Goal: Information Seeking & Learning: Learn about a topic

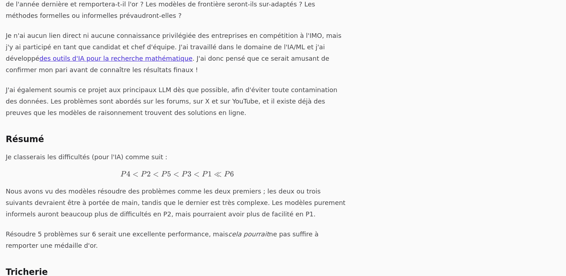
scroll to position [157, 0]
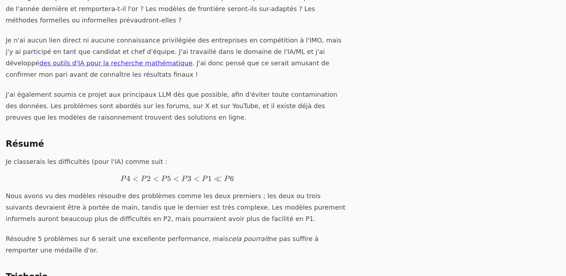
click at [170, 59] on font ". J'ai donc pensé que ce serait amusant de confirmer mon pari avant de connaîtr…" at bounding box center [168, 68] width 324 height 19
click at [205, 91] on font "J'ai également soumis ce projet aux principaux LLM dès que possible, afin d'évi…" at bounding box center [172, 106] width 332 height 30
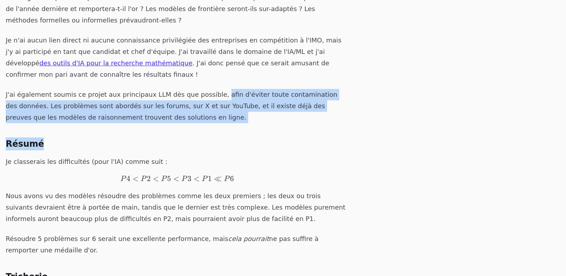
drag, startPoint x: 205, startPoint y: 71, endPoint x: 123, endPoint y: 130, distance: 100.9
click at [123, 130] on div "Par [PERSON_NAME] . Alors que les Olympiades internationales de mathématiques 2…" at bounding box center [177, 194] width 343 height 469
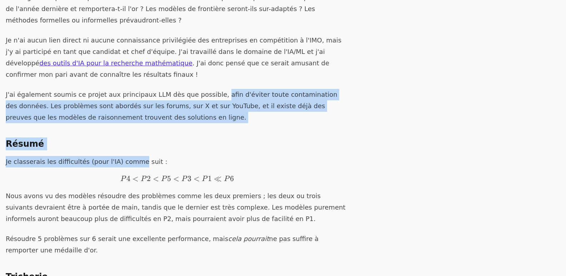
click at [123, 130] on div "Par [PERSON_NAME] . Alors que les Olympiades internationales de mathématiques 2…" at bounding box center [177, 194] width 343 height 469
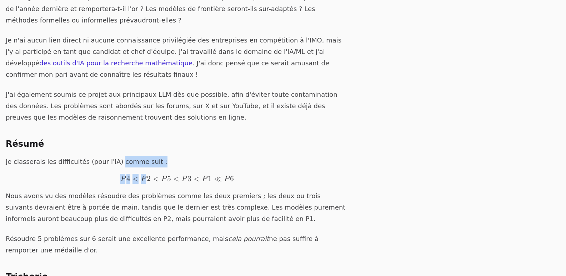
drag, startPoint x: 123, startPoint y: 130, endPoint x: 157, endPoint y: 153, distance: 40.3
click at [157, 153] on div "Par [PERSON_NAME] . Alors que les Olympiades internationales de mathématiques 2…" at bounding box center [177, 194] width 343 height 469
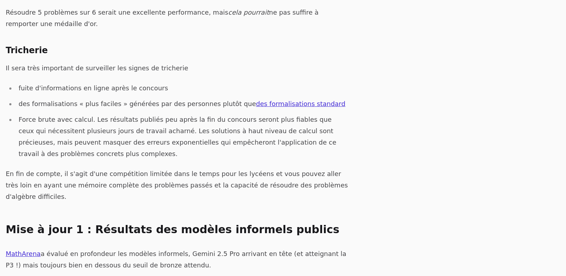
scroll to position [388, 0]
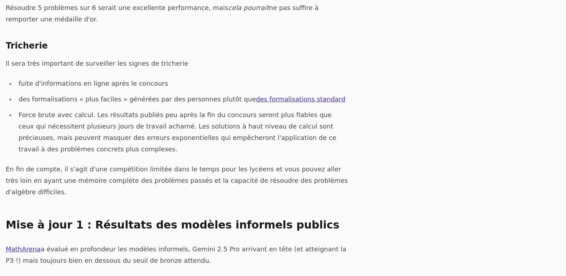
click at [128, 109] on li "Force brute avec calcul. Les résultats publiés peu après la fin du concours ser…" at bounding box center [182, 132] width 333 height 46
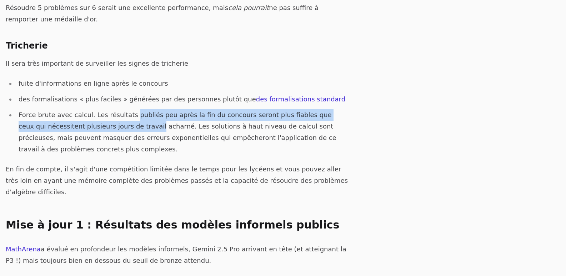
drag, startPoint x: 128, startPoint y: 87, endPoint x: 104, endPoint y: 103, distance: 28.8
click at [104, 109] on li "Force brute avec calcul. Les résultats publiés peu après la fin du concours ser…" at bounding box center [182, 132] width 333 height 46
click at [104, 111] on font "Force brute avec calcul. Les résultats publiés peu après la fin du concours ser…" at bounding box center [178, 132] width 318 height 42
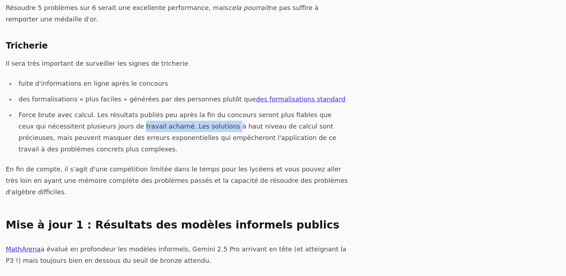
drag, startPoint x: 104, startPoint y: 103, endPoint x: 185, endPoint y: 105, distance: 81.1
click at [185, 111] on font "Force brute avec calcul. Les résultats publiés peu après la fin du concours ser…" at bounding box center [178, 132] width 318 height 42
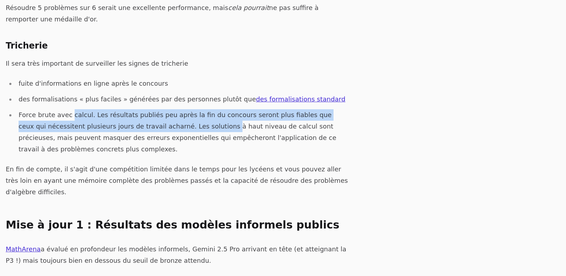
drag, startPoint x: 185, startPoint y: 105, endPoint x: 75, endPoint y: 95, distance: 110.5
click at [75, 111] on font "Force brute avec calcul. Les résultats publiés peu après la fin du concours ser…" at bounding box center [178, 132] width 318 height 42
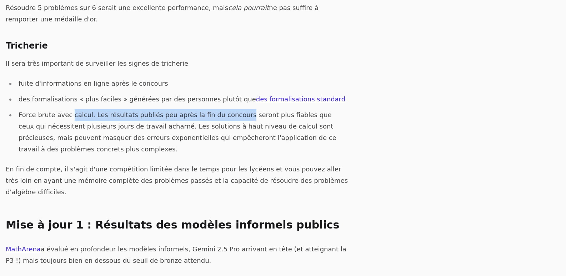
drag, startPoint x: 75, startPoint y: 95, endPoint x: 201, endPoint y: 97, distance: 125.5
click at [201, 109] on li "Force brute avec calcul. Les résultats publiés peu après la fin du concours ser…" at bounding box center [182, 132] width 333 height 46
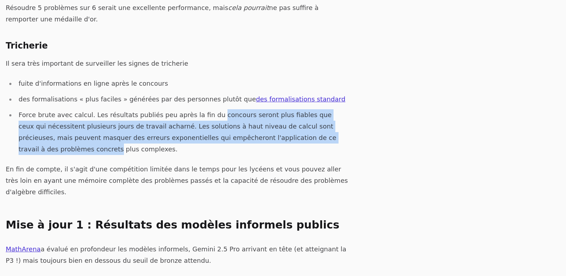
drag, startPoint x: 201, startPoint y: 97, endPoint x: 305, endPoint y: 114, distance: 105.7
click at [305, 114] on li "Force brute avec calcul. Les résultats publiés peu après la fin du concours ser…" at bounding box center [182, 132] width 333 height 46
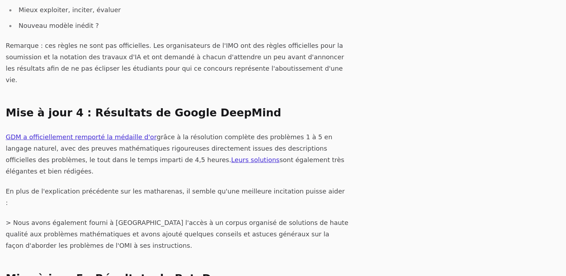
scroll to position [960, 0]
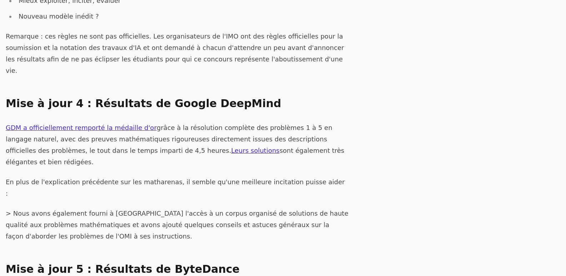
click at [229, 124] on font "grâce à la résolution complète des problèmes 1 à 5 en langage naturel, avec des…" at bounding box center [169, 139] width 327 height 30
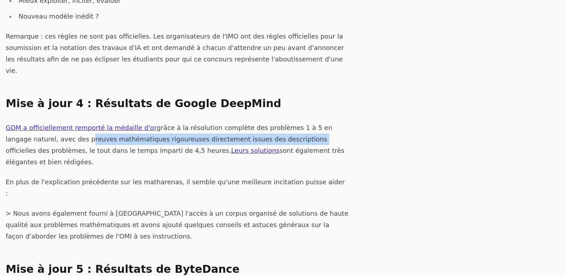
drag, startPoint x: 229, startPoint y: 93, endPoint x: 41, endPoint y: 95, distance: 188.4
click at [41, 124] on font "grâce à la résolution complète des problèmes 1 à 5 en langage naturel, avec des…" at bounding box center [169, 139] width 327 height 30
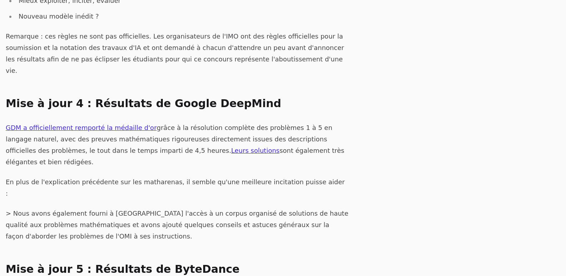
click at [332, 124] on font "grâce à la résolution complète des problèmes 1 à 5 en langage naturel, avec des…" at bounding box center [169, 139] width 327 height 30
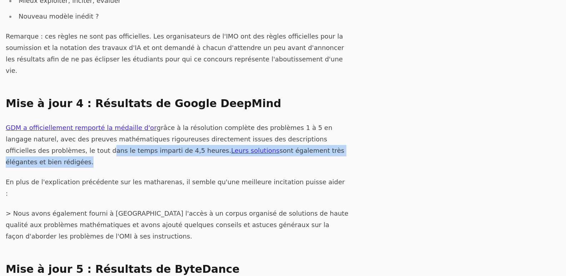
drag, startPoint x: 332, startPoint y: 96, endPoint x: 276, endPoint y: 105, distance: 57.2
click at [276, 122] on p "GDM a officiellement remporté la médaille d'or grâce à la résolution complète d…" at bounding box center [177, 145] width 343 height 46
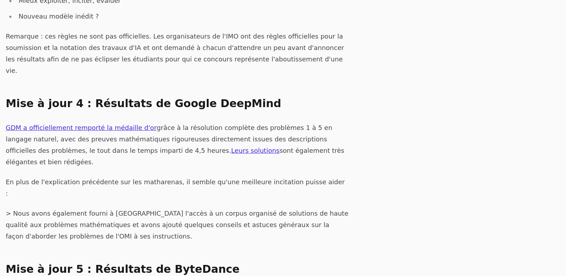
click at [204, 178] on font "En plus de l'explication précédente sur les matharenas, il semble qu'une meille…" at bounding box center [175, 187] width 339 height 19
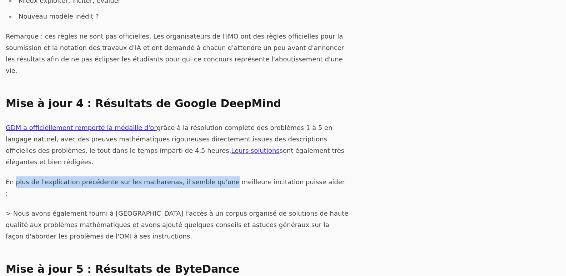
drag, startPoint x: 204, startPoint y: 122, endPoint x: 19, endPoint y: 120, distance: 185.1
click at [19, 177] on p "En plus de l'explication précédente sur les matharenas, il semble qu'une meille…" at bounding box center [177, 188] width 343 height 23
drag, startPoint x: 19, startPoint y: 120, endPoint x: 210, endPoint y: 117, distance: 191.2
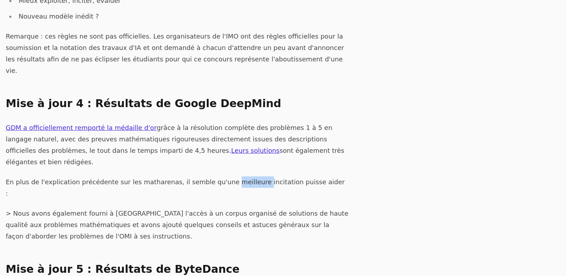
click at [82, 210] on font "> Nous avons également fourni à [GEOGRAPHIC_DATA] l'accès à un corpus organisé …" at bounding box center [177, 225] width 343 height 30
drag, startPoint x: 82, startPoint y: 145, endPoint x: 104, endPoint y: 146, distance: 22.5
click at [104, 210] on font "> Nous avons également fourni à [GEOGRAPHIC_DATA] l'accès à un corpus organisé …" at bounding box center [177, 225] width 343 height 30
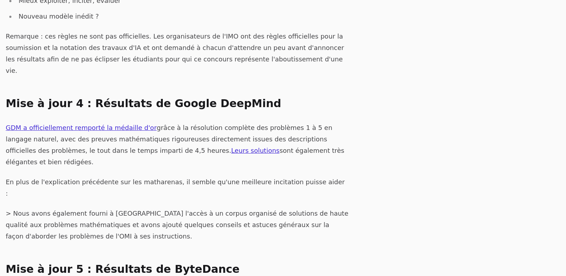
click at [68, 210] on font "> Nous avons également fourni à [GEOGRAPHIC_DATA] l'accès à un corpus organisé …" at bounding box center [177, 225] width 343 height 30
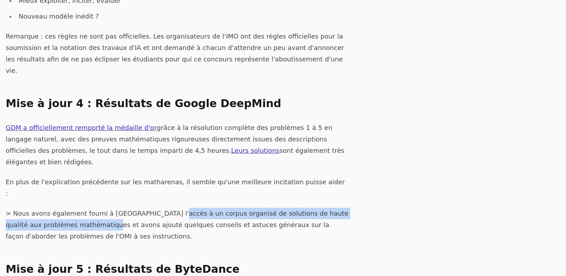
drag, startPoint x: 68, startPoint y: 154, endPoint x: 169, endPoint y: 142, distance: 102.2
click at [169, 210] on font "> Nous avons également fourni à [GEOGRAPHIC_DATA] l'accès à un corpus organisé …" at bounding box center [177, 225] width 343 height 30
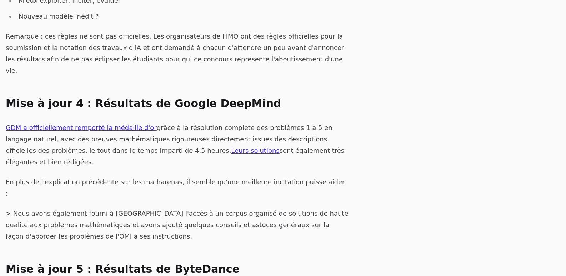
click at [143, 208] on p "> Nous avons également fourni à [GEOGRAPHIC_DATA] l'accès à un corpus organisé …" at bounding box center [177, 225] width 343 height 34
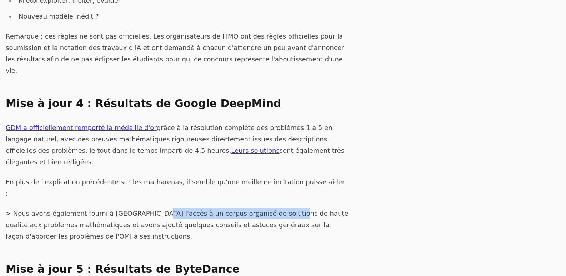
drag, startPoint x: 143, startPoint y: 149, endPoint x: 256, endPoint y: 150, distance: 112.6
click at [256, 208] on p "> Nous avons également fourni à [GEOGRAPHIC_DATA] l'accès à un corpus organisé …" at bounding box center [177, 225] width 343 height 34
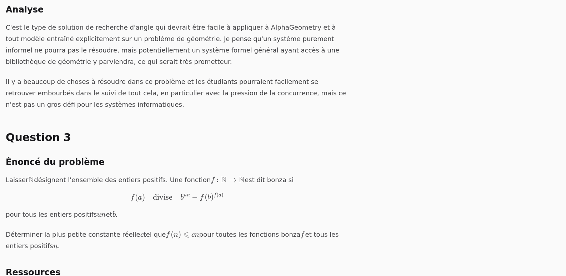
scroll to position [1943, 0]
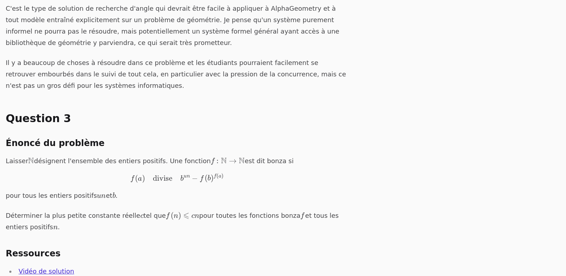
click at [102, 155] on p "Laisser N \mathbb{N} N désignent l'ensemble des entiers positifs. Une fonction …" at bounding box center [177, 178] width 343 height 46
drag, startPoint x: 102, startPoint y: 42, endPoint x: 96, endPoint y: 46, distance: 6.4
click at [96, 155] on p "Laisser N \mathbb{N} N désignent l'ensemble des entiers positifs. Une fonction …" at bounding box center [177, 178] width 343 height 46
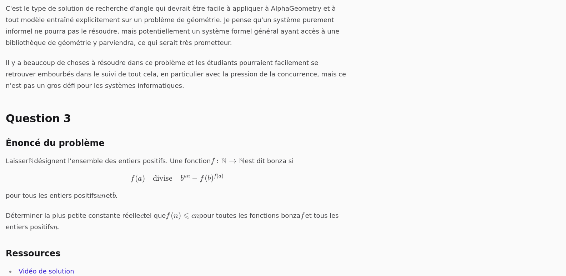
click at [96, 155] on p "Laisser N \mathbb{N} N désignent l'ensemble des entiers positifs. Une fonction …" at bounding box center [177, 178] width 343 height 46
click at [49, 155] on p "Laisser N \mathbb{N} N désignent l'ensemble des entiers positifs. Une fonction …" at bounding box center [177, 178] width 343 height 46
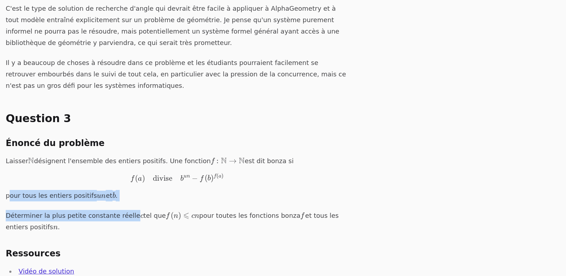
drag, startPoint x: 49, startPoint y: 64, endPoint x: 94, endPoint y: 81, distance: 48.7
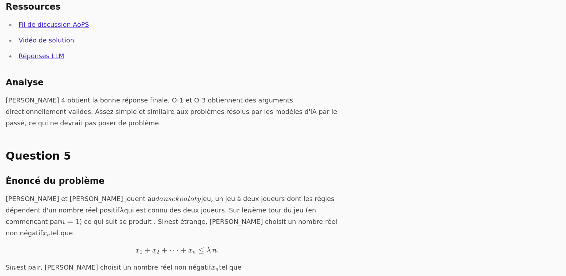
scroll to position [2589, 0]
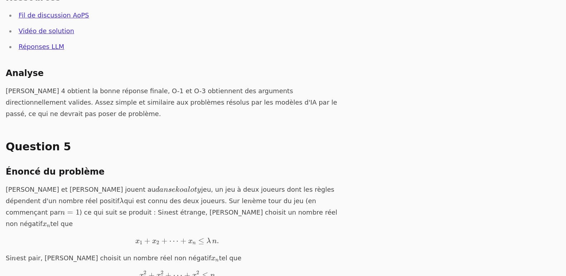
click at [44, 184] on p "[PERSON_NAME] et [PERSON_NAME] jouent au je n et k ou un l ou t et inekoaloty d…" at bounding box center [177, 247] width 343 height 126
drag, startPoint x: 44, startPoint y: 36, endPoint x: 136, endPoint y: 35, distance: 91.9
click at [136, 184] on p "[PERSON_NAME] et [PERSON_NAME] jouent au je n et k ou un l ou t et inekoaloty d…" at bounding box center [177, 247] width 343 height 126
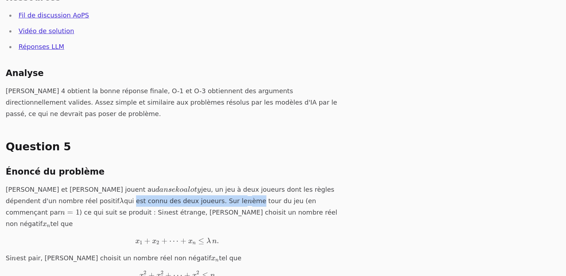
click at [136, 184] on p "[PERSON_NAME] et [PERSON_NAME] jouent au je n et k ou un l ou t et inekoaloty d…" at bounding box center [177, 247] width 343 height 126
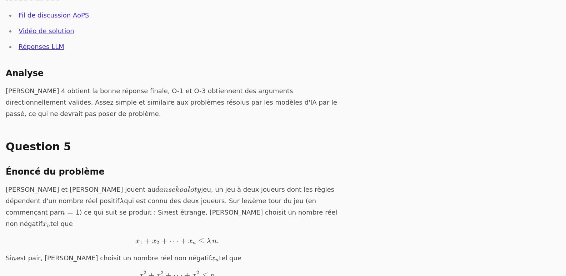
click at [136, 184] on p "[PERSON_NAME] et [PERSON_NAME] jouent au je n et k ou un l ou t et inekoaloty d…" at bounding box center [177, 247] width 343 height 126
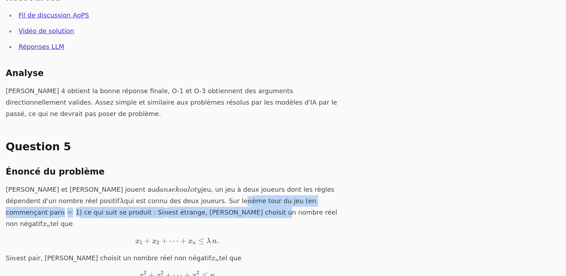
drag, startPoint x: 136, startPoint y: 35, endPoint x: 91, endPoint y: 48, distance: 46.4
click at [91, 184] on p "[PERSON_NAME] et [PERSON_NAME] jouent au je n et k ou un l ou t et inekoaloty d…" at bounding box center [177, 247] width 343 height 126
click at [91, 209] on font "est étrange, [PERSON_NAME] choisit un nombre réel non négatif" at bounding box center [172, 218] width 332 height 19
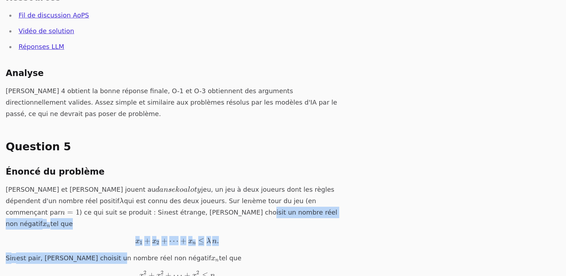
drag, startPoint x: 91, startPoint y: 48, endPoint x: 95, endPoint y: 85, distance: 37.4
click at [95, 184] on p "[PERSON_NAME] et [PERSON_NAME] jouent au je n et k ou un l ou t et inekoaloty d…" at bounding box center [177, 247] width 343 height 126
click at [95, 254] on font "est pair, [PERSON_NAME] choisit un nombre réel non négatif" at bounding box center [113, 258] width 195 height 8
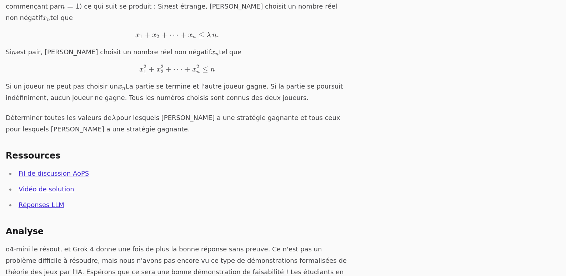
scroll to position [2800, 0]
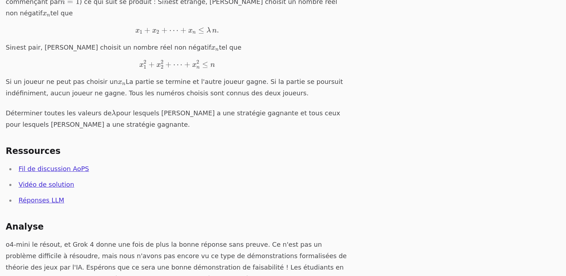
click at [51, 241] on font "o4-mini le résout, et Grok 4 donne une fois de plus la bonne réponse sans preuv…" at bounding box center [177, 267] width 342 height 53
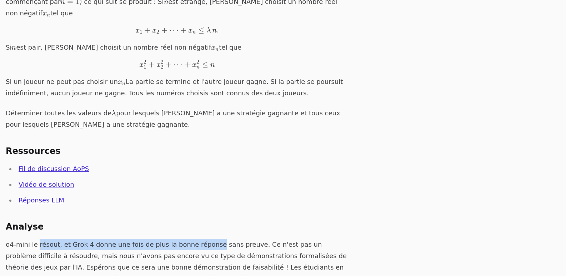
drag, startPoint x: 51, startPoint y: 72, endPoint x: 198, endPoint y: 69, distance: 146.9
click at [198, 241] on font "o4-mini le résout, et Grok 4 donne une fois de plus la bonne réponse sans preuv…" at bounding box center [177, 267] width 342 height 53
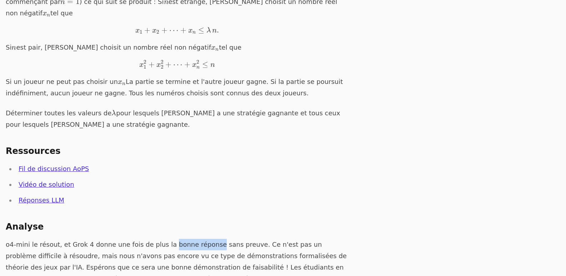
drag, startPoint x: 198, startPoint y: 69, endPoint x: 158, endPoint y: 74, distance: 40.4
click at [158, 241] on font "o4-mini le résout, et Grok 4 donne une fois de plus la bonne réponse sans preuv…" at bounding box center [177, 267] width 342 height 53
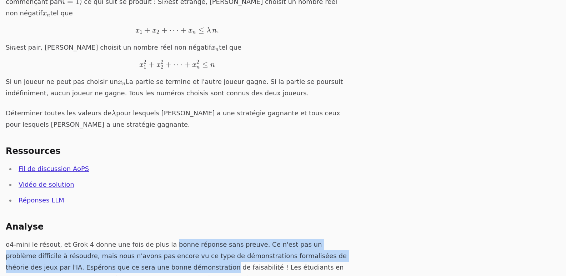
drag, startPoint x: 158, startPoint y: 74, endPoint x: 112, endPoint y: 91, distance: 49.7
click at [112, 241] on font "o4-mini le résout, et Grok 4 donne une fois de plus la bonne réponse sans preuv…" at bounding box center [177, 267] width 342 height 53
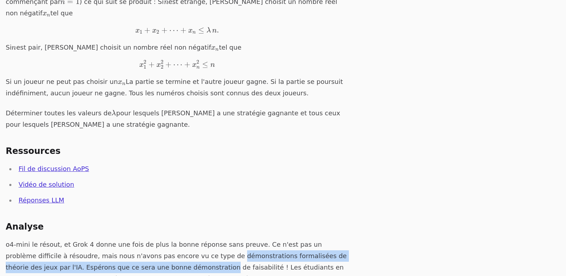
drag, startPoint x: 112, startPoint y: 91, endPoint x: 187, endPoint y: 86, distance: 75.3
click at [187, 241] on font "o4-mini le résout, et Grok 4 donne une fois de plus la bonne réponse sans preuv…" at bounding box center [177, 267] width 342 height 53
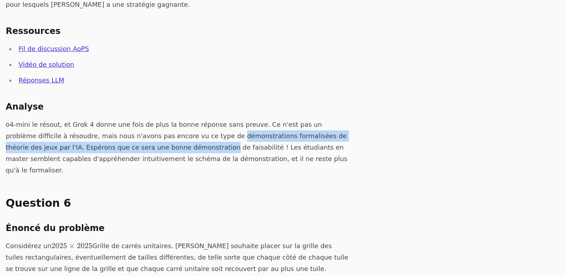
scroll to position [2925, 0]
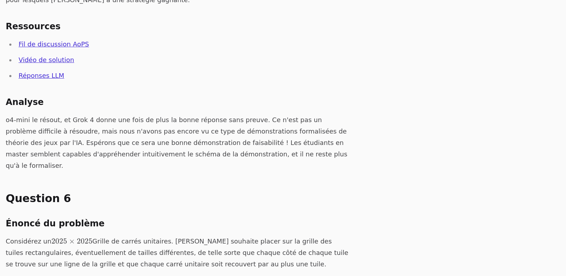
click at [83, 238] on font "Grille de carrés unitaires. [PERSON_NAME] souhaite placer sur la grille des tui…" at bounding box center [177, 253] width 343 height 30
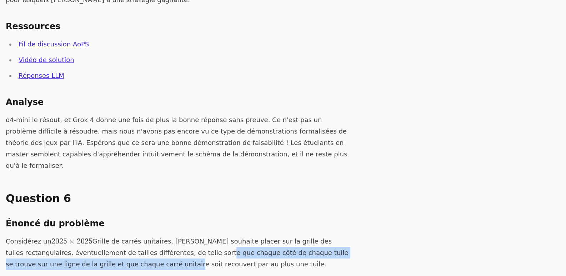
drag, startPoint x: 83, startPoint y: 79, endPoint x: 179, endPoint y: 73, distance: 96.7
click at [179, 238] on font "Grille de carrés unitaires. [PERSON_NAME] souhaite placer sur la grille des tui…" at bounding box center [177, 253] width 343 height 30
drag, startPoint x: 179, startPoint y: 73, endPoint x: 103, endPoint y: 92, distance: 78.9
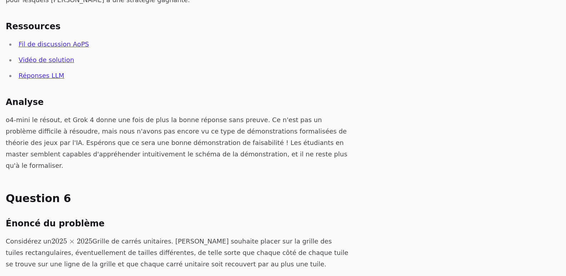
drag, startPoint x: 103, startPoint y: 92, endPoint x: 258, endPoint y: 97, distance: 154.8
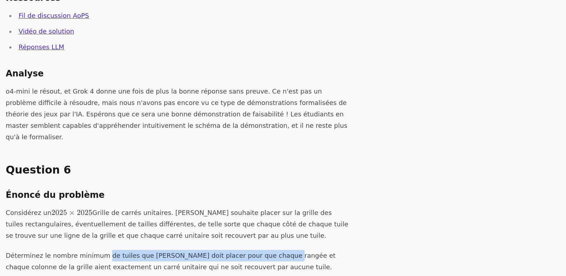
scroll to position [2973, 0]
